Goal: Transaction & Acquisition: Register for event/course

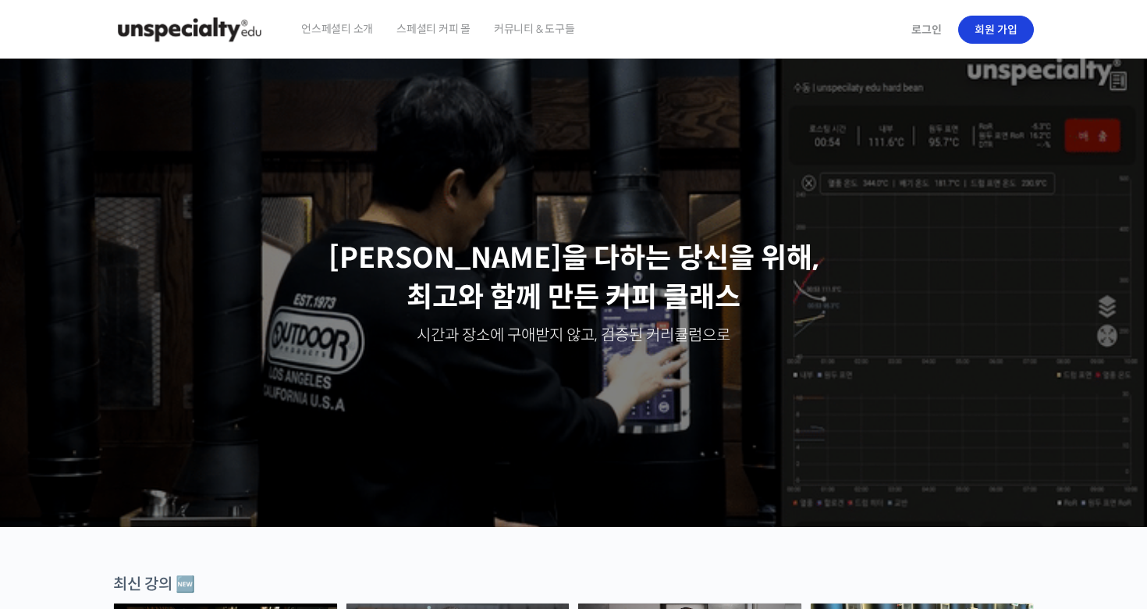
click at [1017, 30] on link "회원 가입" at bounding box center [996, 30] width 76 height 28
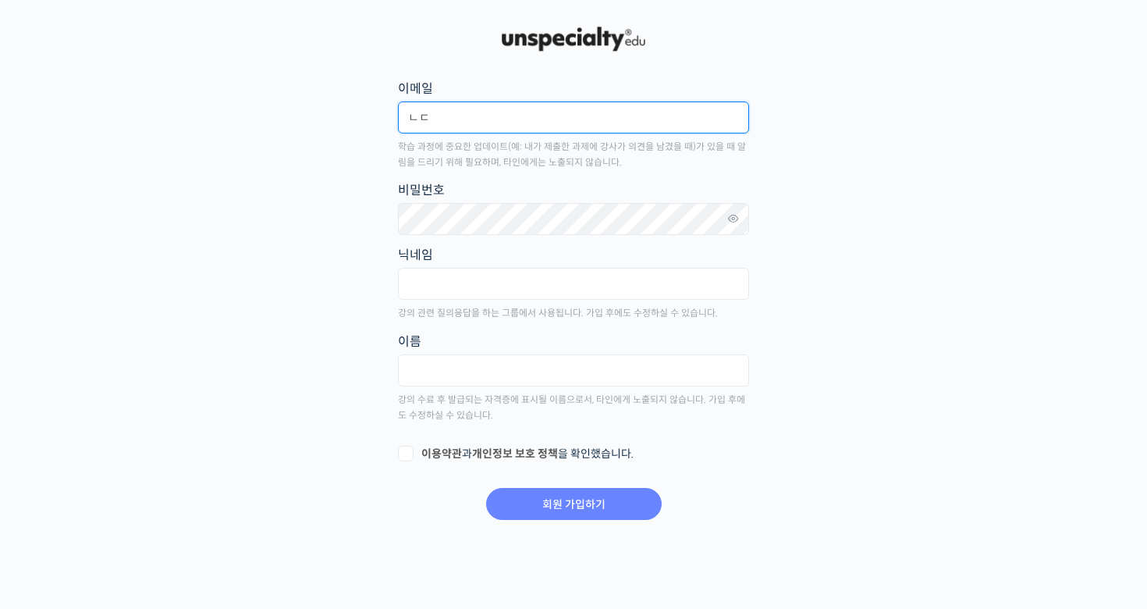
type input "ㄴ"
type input "[EMAIL_ADDRESS][DOMAIN_NAME]"
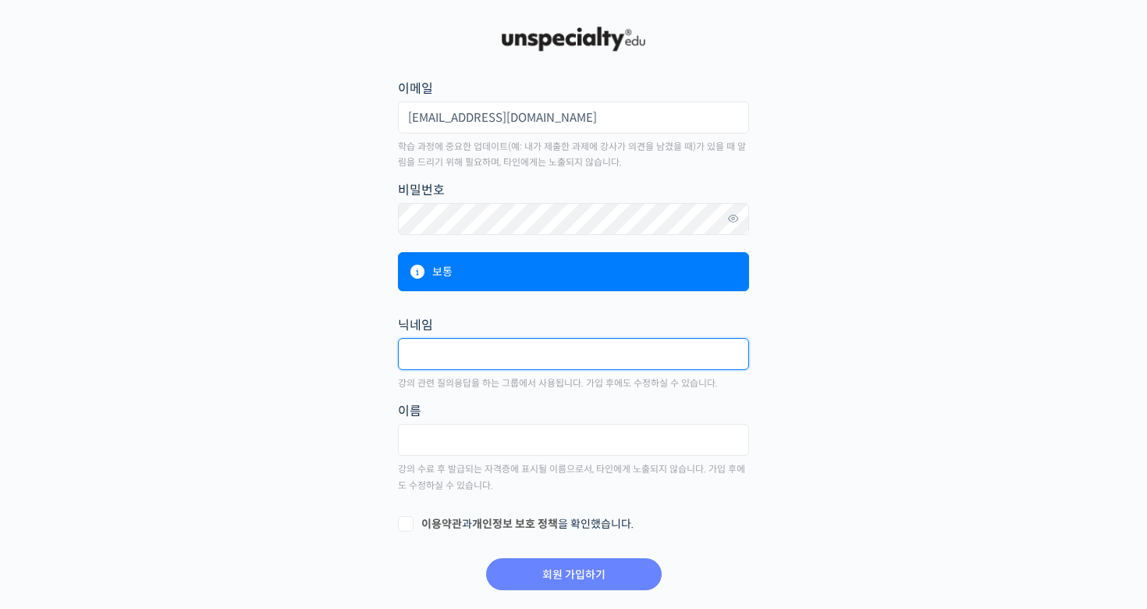
type input "d"
type input "치킨중독자"
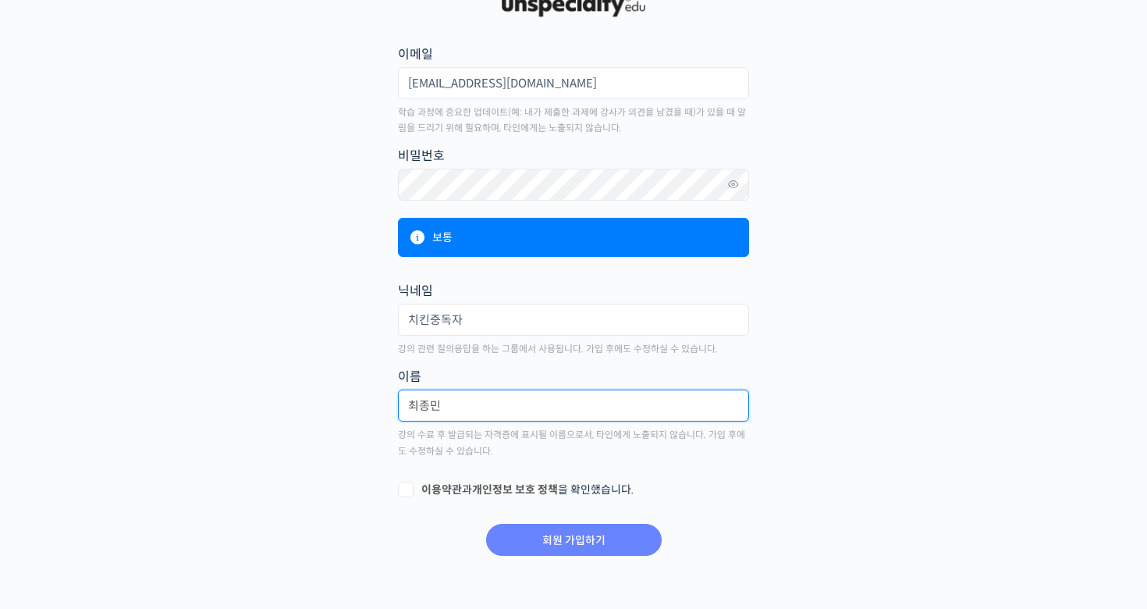
scroll to position [34, 0]
type input "최종민"
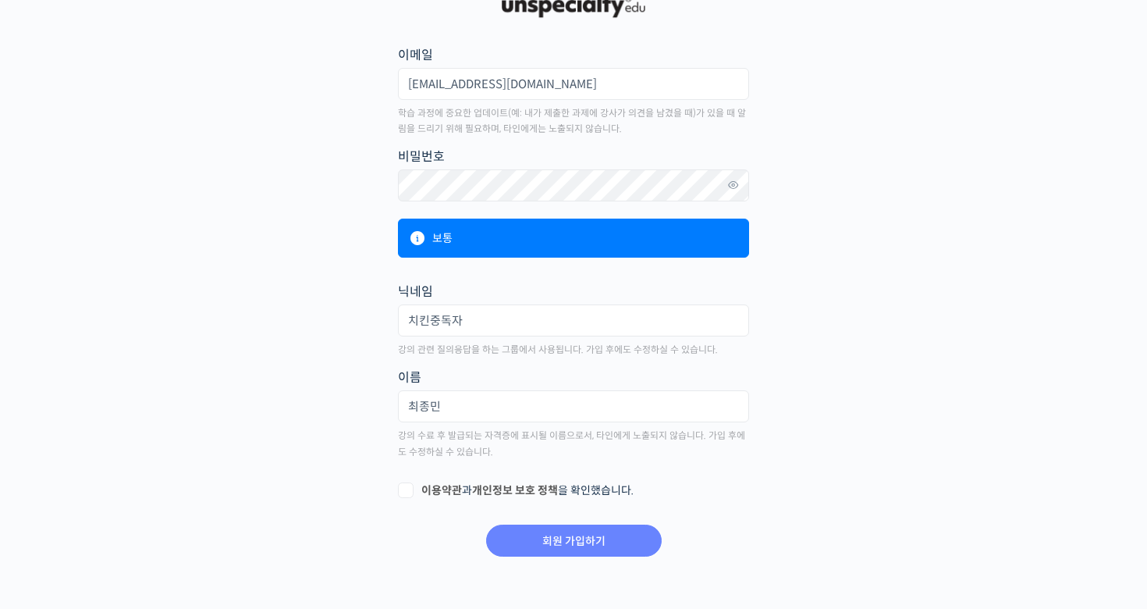
click at [411, 489] on label "이용약관 과 개인정보 보호 정책 을 확인했습니다." at bounding box center [573, 491] width 351 height 16
click at [408, 489] on input "이용약관 과 개인정보 보호 정책 을 확인했습니다." at bounding box center [403, 488] width 10 height 10
checkbox input "true"
click at [537, 535] on input "회원 가입하기" at bounding box center [574, 540] width 176 height 32
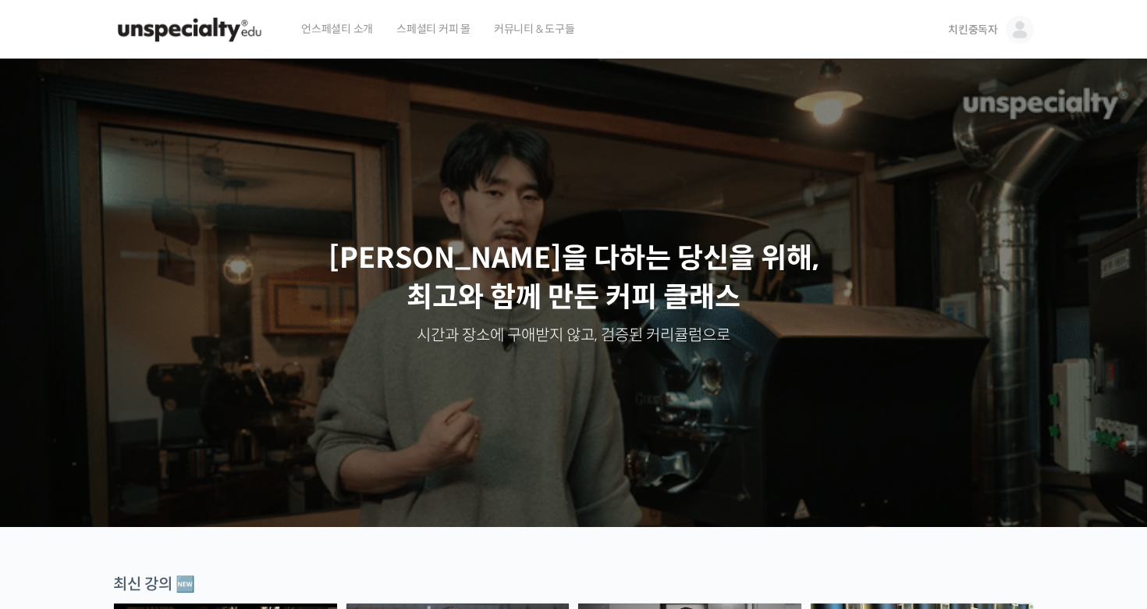
click at [420, 29] on span "스페셜티 커피 몰" at bounding box center [433, 28] width 74 height 59
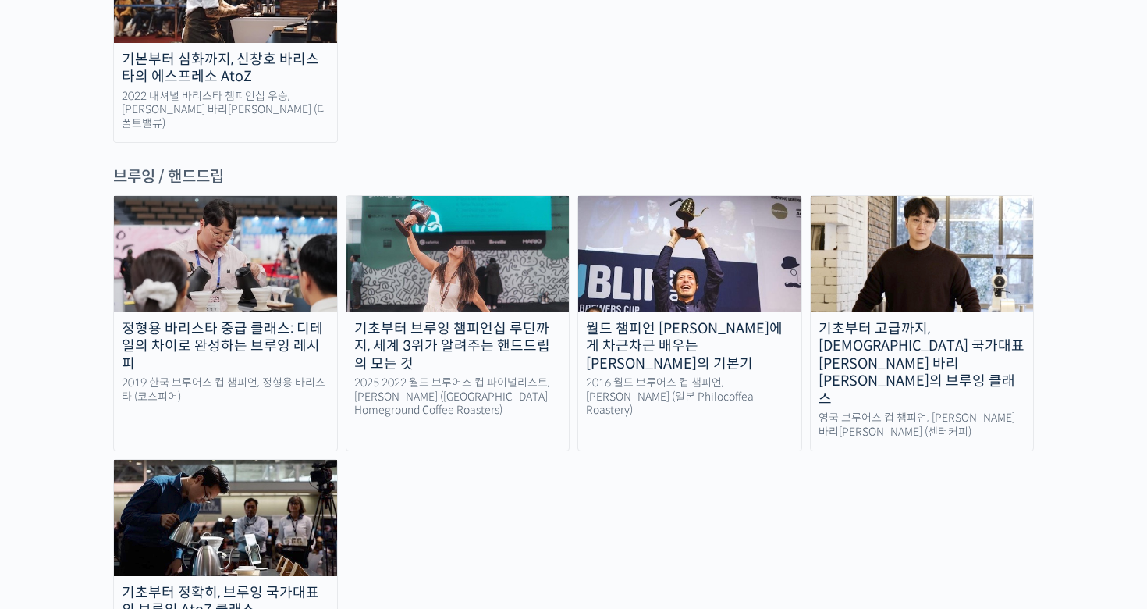
scroll to position [2553, 0]
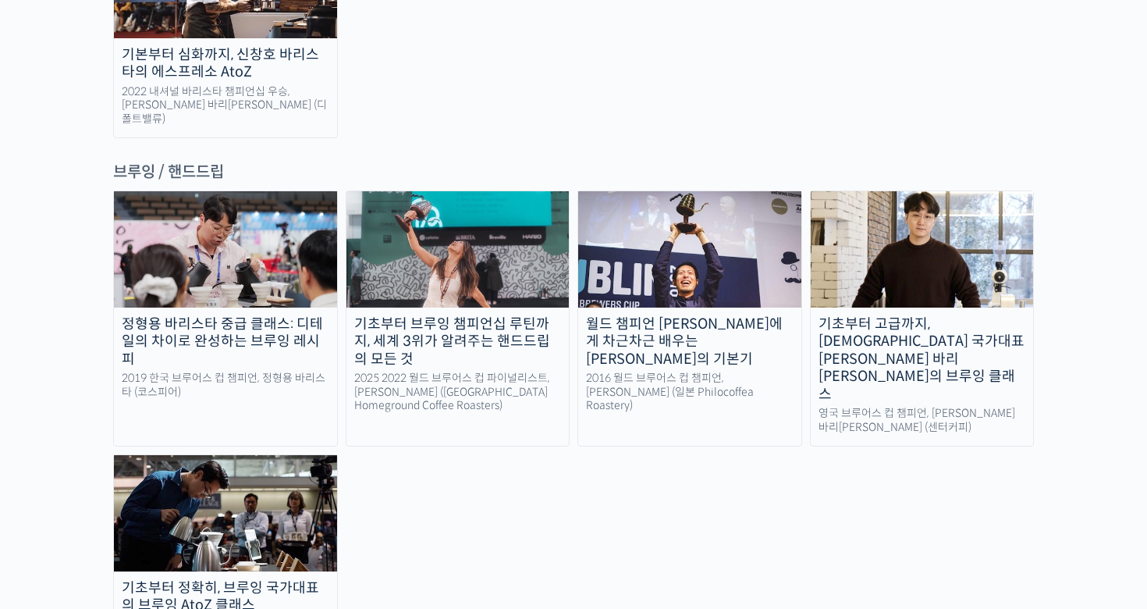
click at [162, 455] on img at bounding box center [225, 513] width 223 height 116
